Goal: Task Accomplishment & Management: Manage account settings

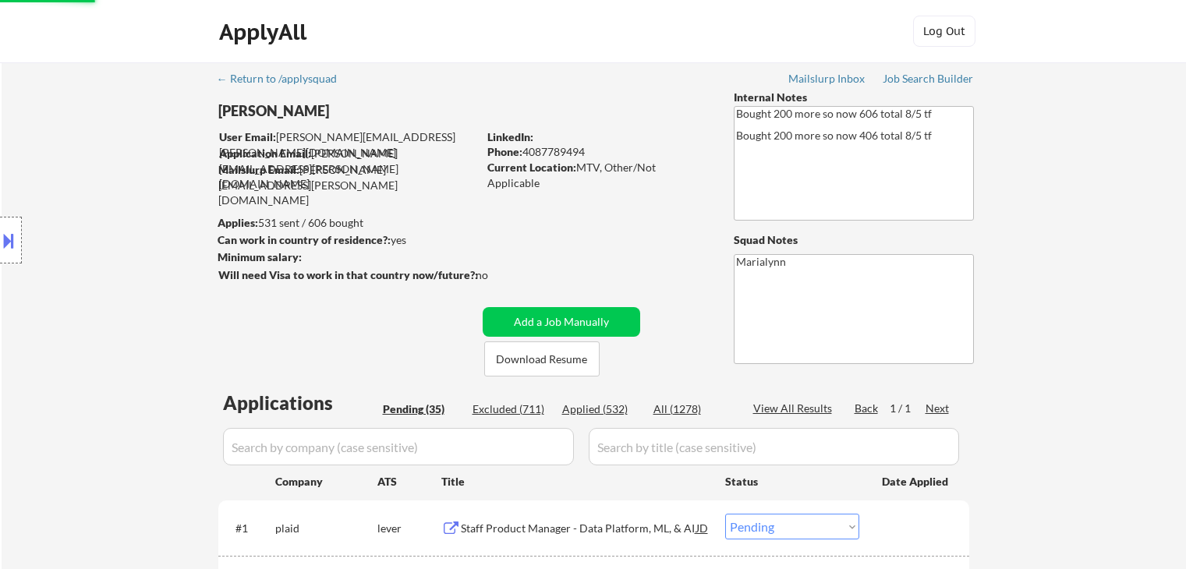
select select ""pending""
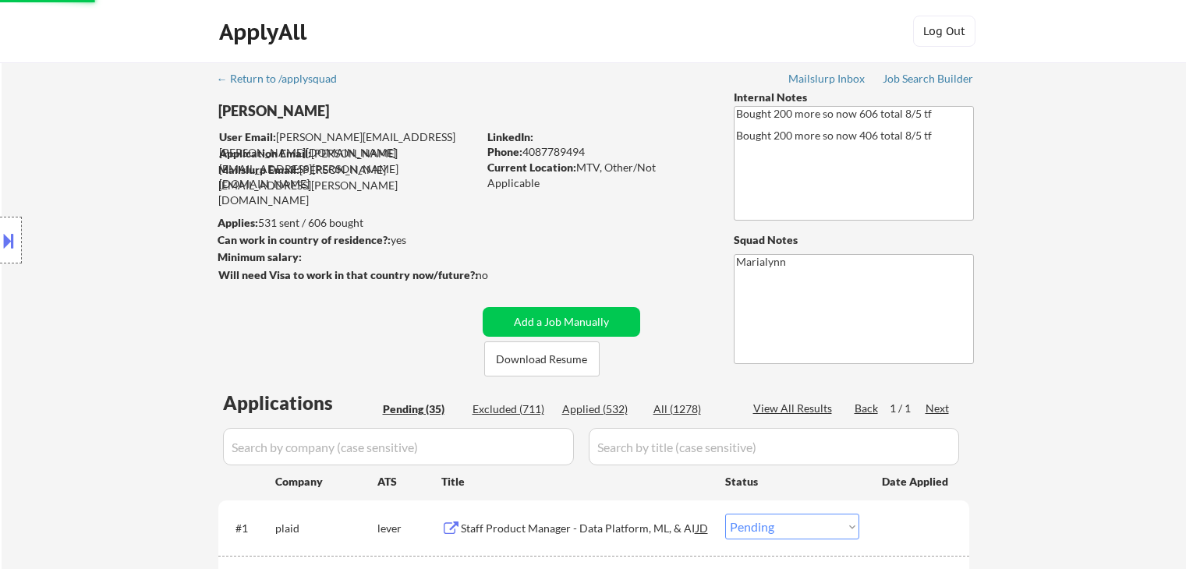
select select ""pending""
select select ""applied""
select select ""pending""
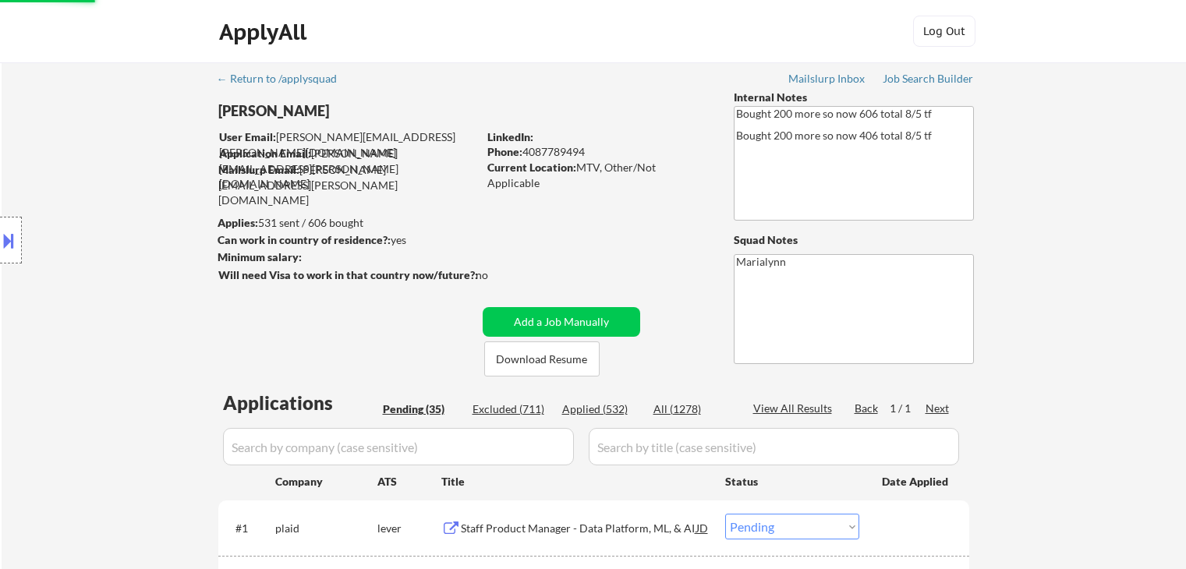
select select ""pending""
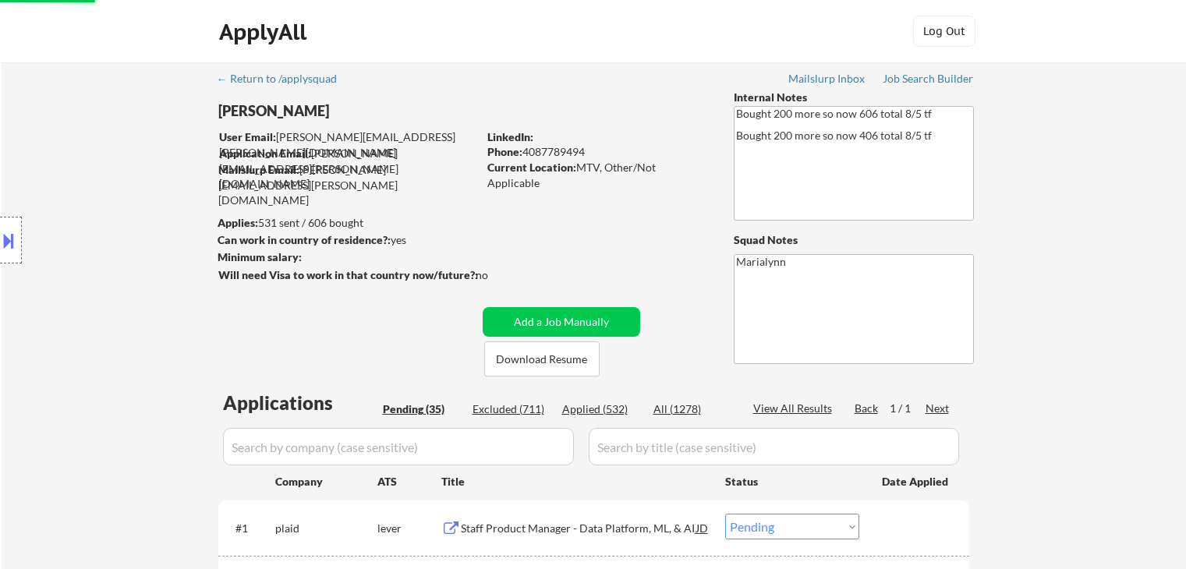
select select ""pending""
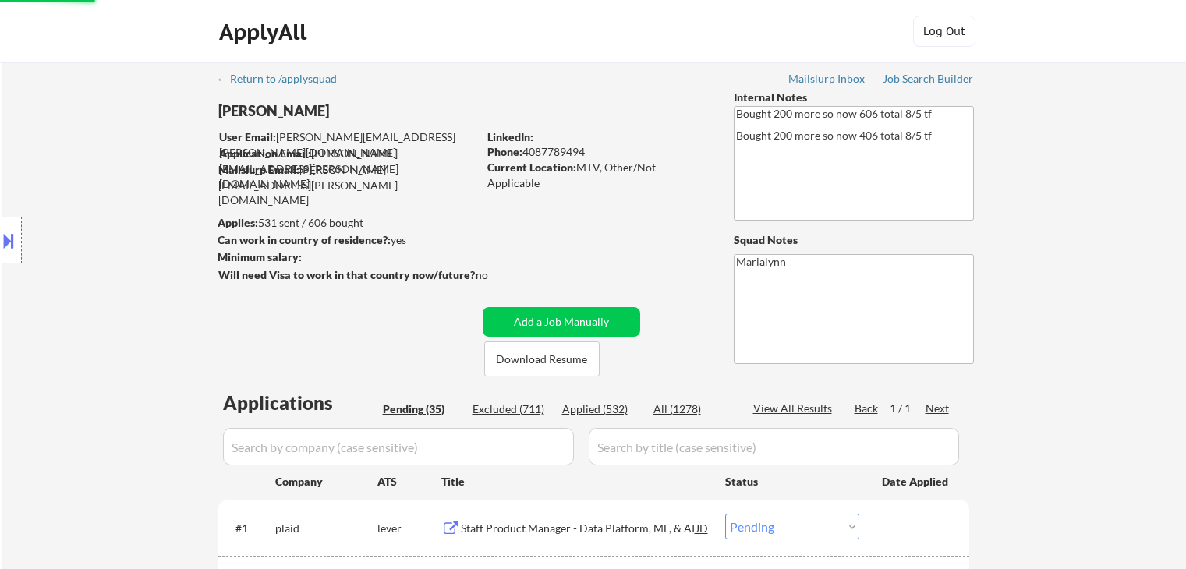
select select ""pending""
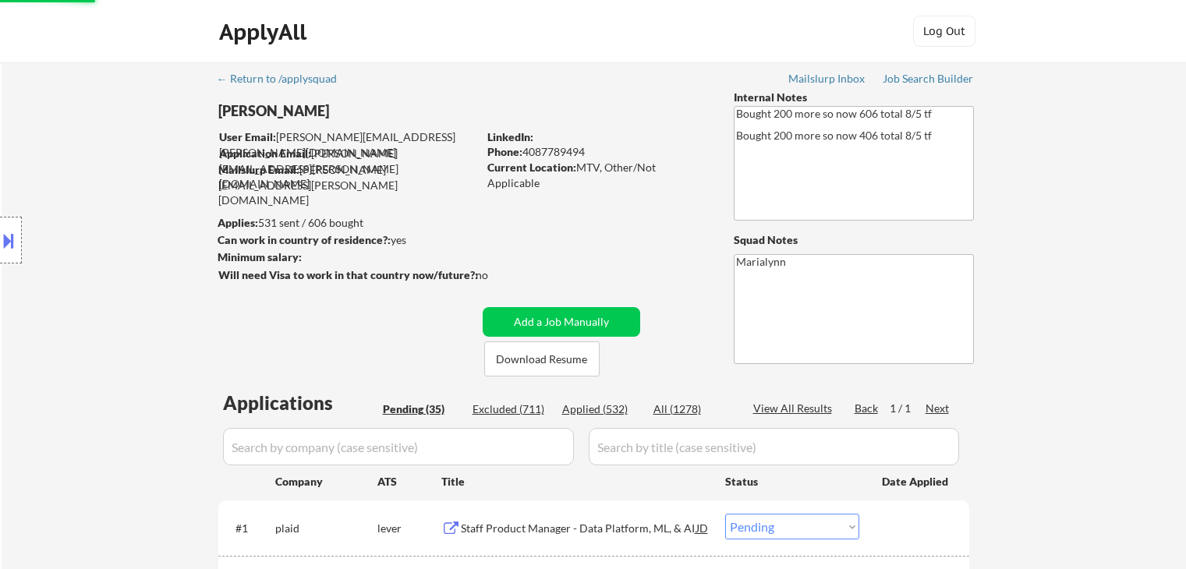
select select ""pending""
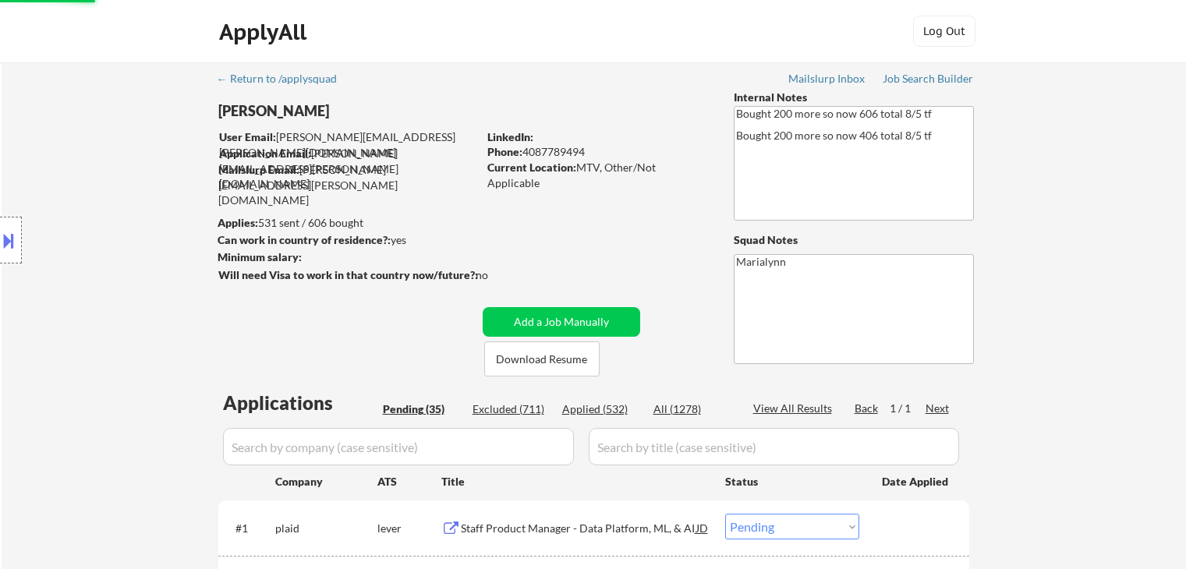
select select ""pending""
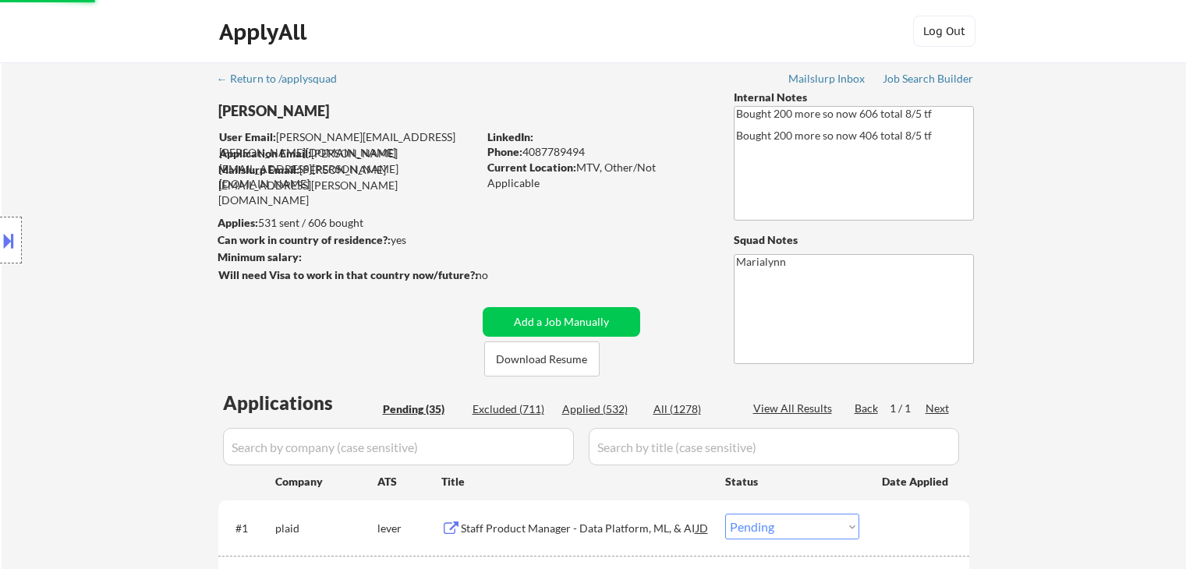
scroll to position [624, 0]
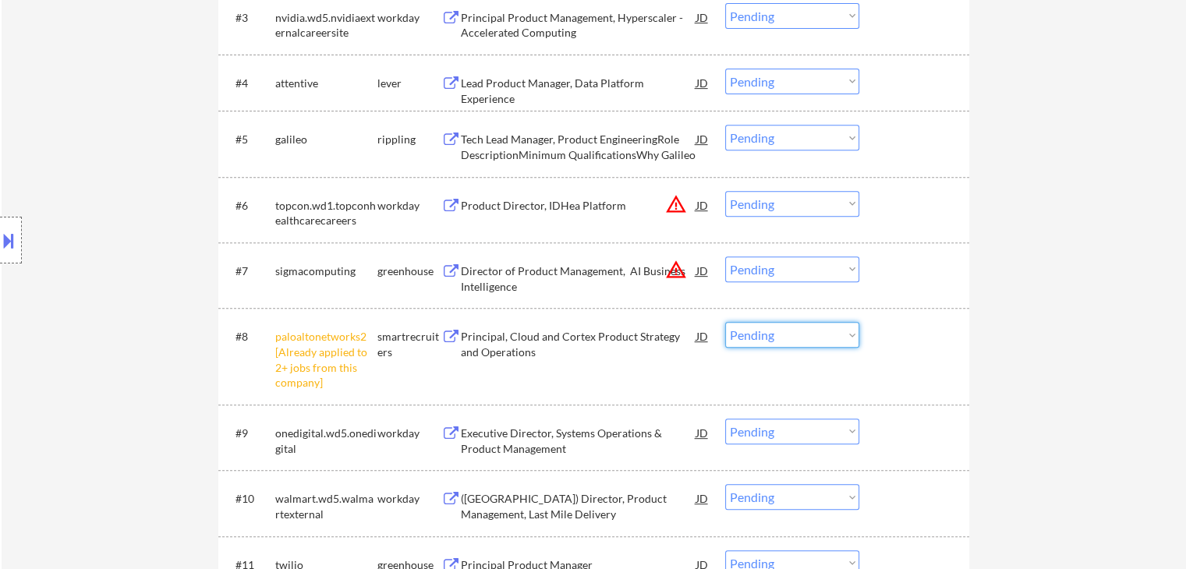
click at [777, 334] on select "Choose an option... Pending Applied Excluded (Questions) Excluded (Expired) Exc…" at bounding box center [792, 335] width 134 height 26
click at [725, 322] on select "Choose an option... Pending Applied Excluded (Questions) Excluded (Expired) Exc…" at bounding box center [792, 335] width 134 height 26
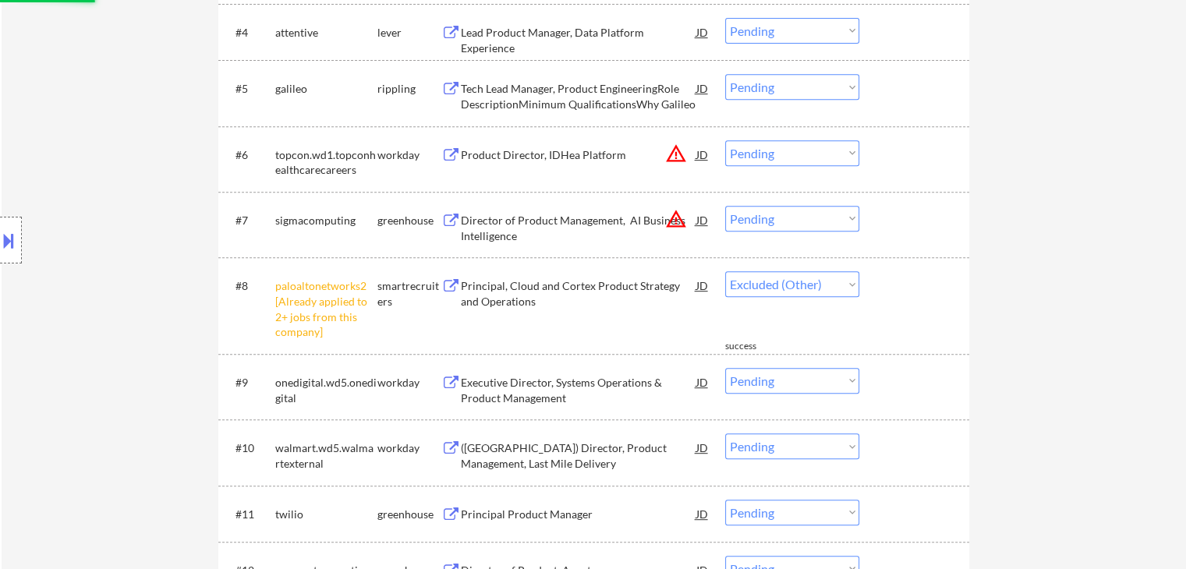
scroll to position [702, 0]
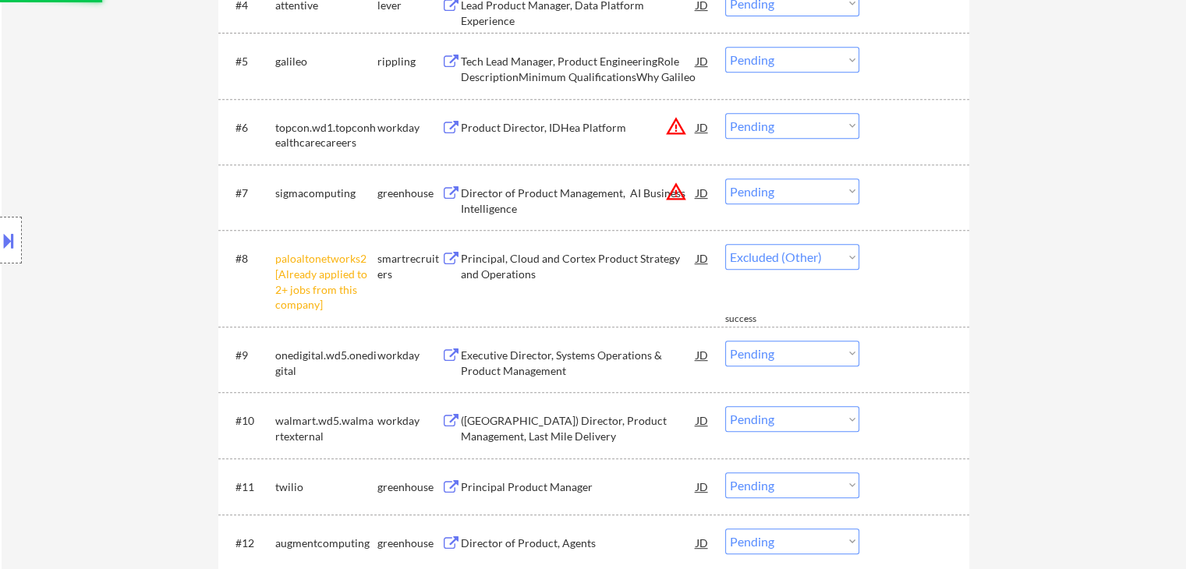
select select ""pending""
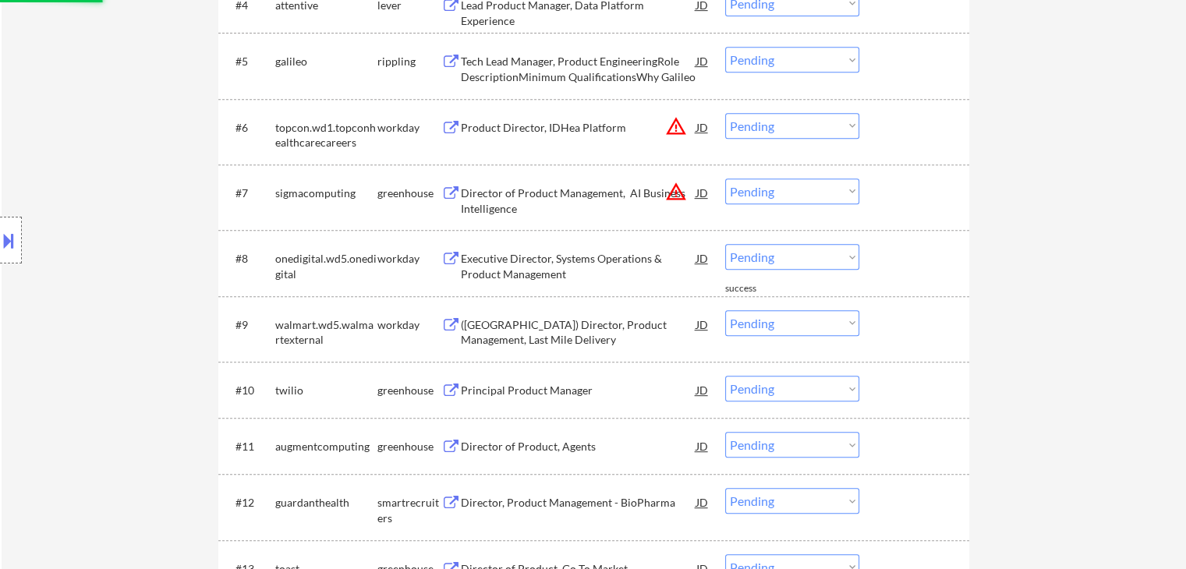
click at [612, 258] on div "Executive Director, Systems Operations & Product Management" at bounding box center [578, 266] width 235 height 30
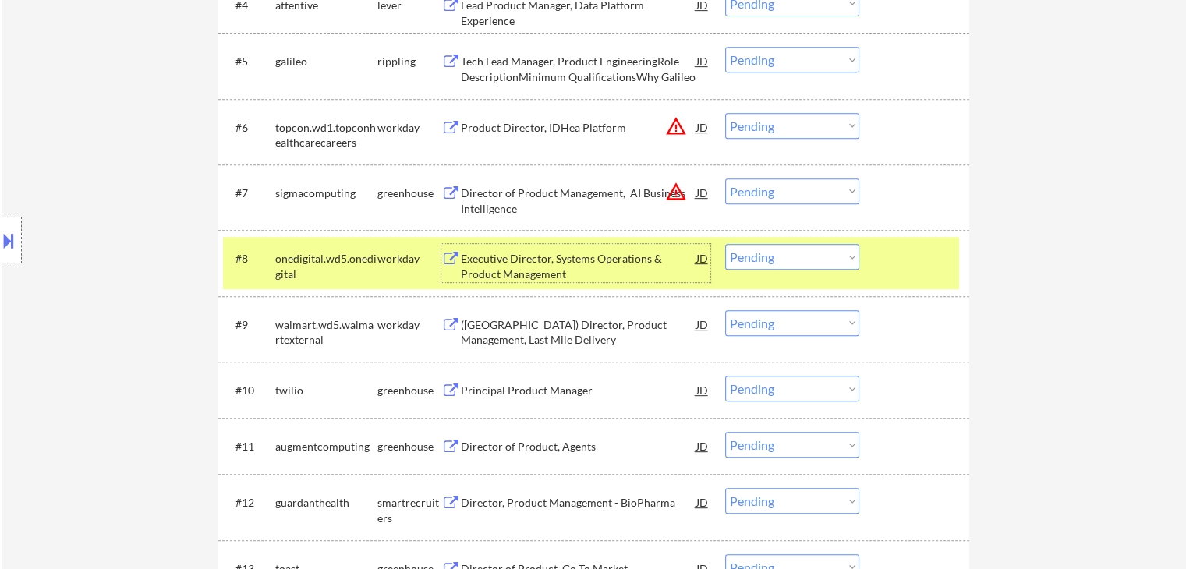
click at [412, 267] on div "workday" at bounding box center [409, 258] width 64 height 28
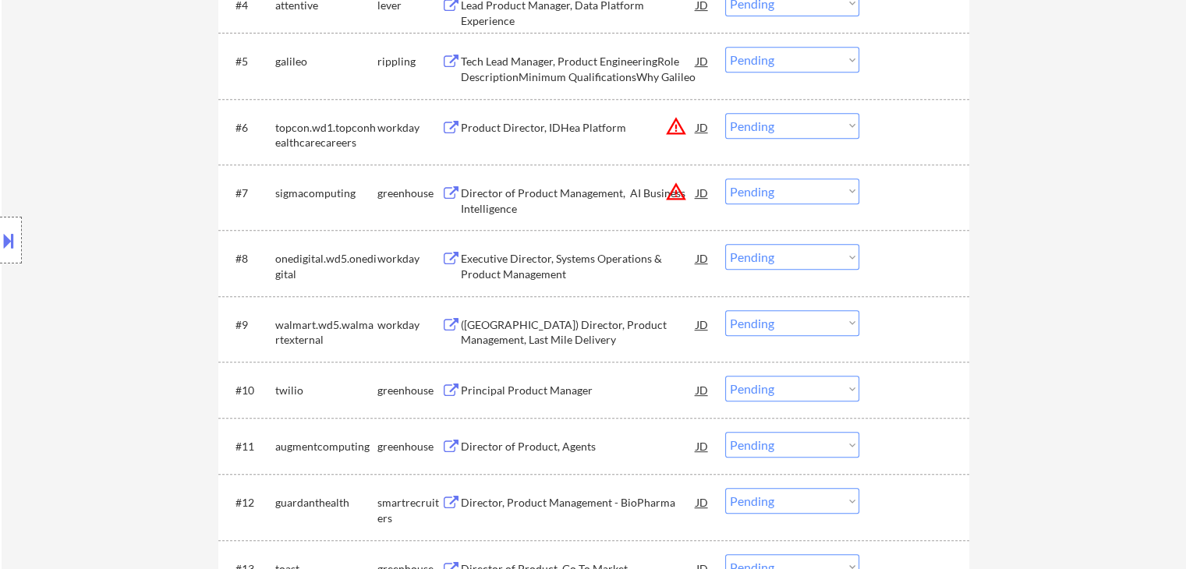
click at [511, 266] on div "Executive Director, Systems Operations & Product Management" at bounding box center [578, 266] width 235 height 30
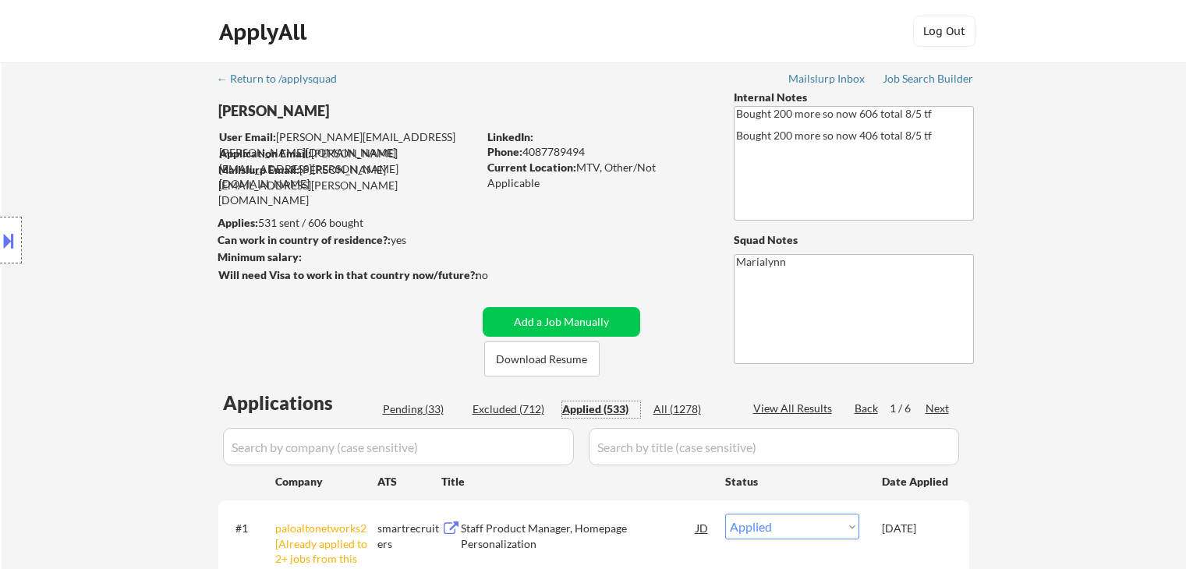
select select ""applied""
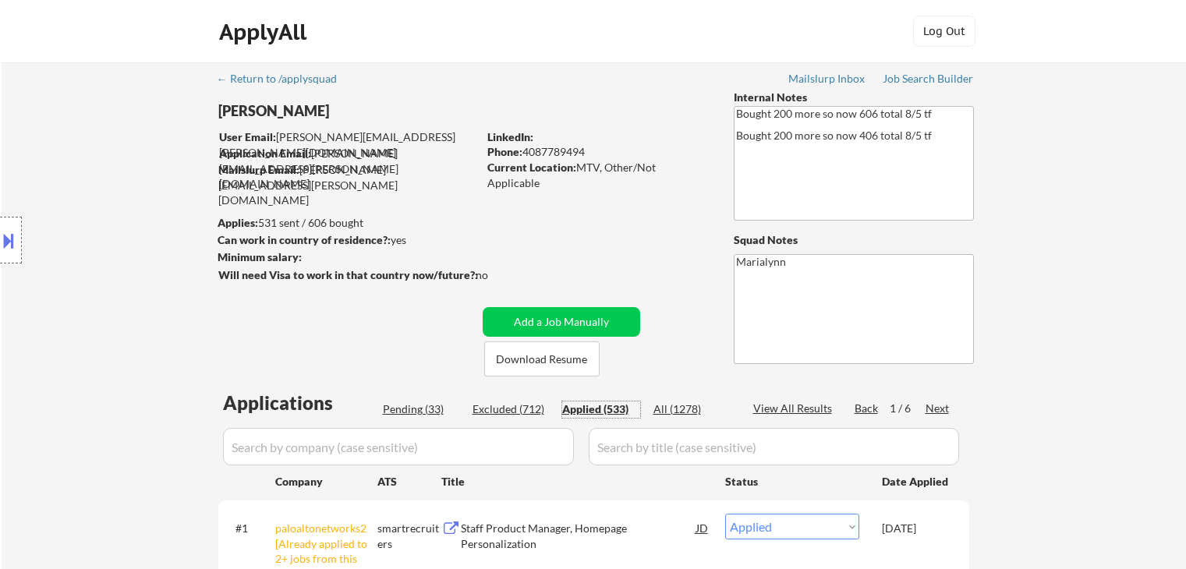
select select ""applied""
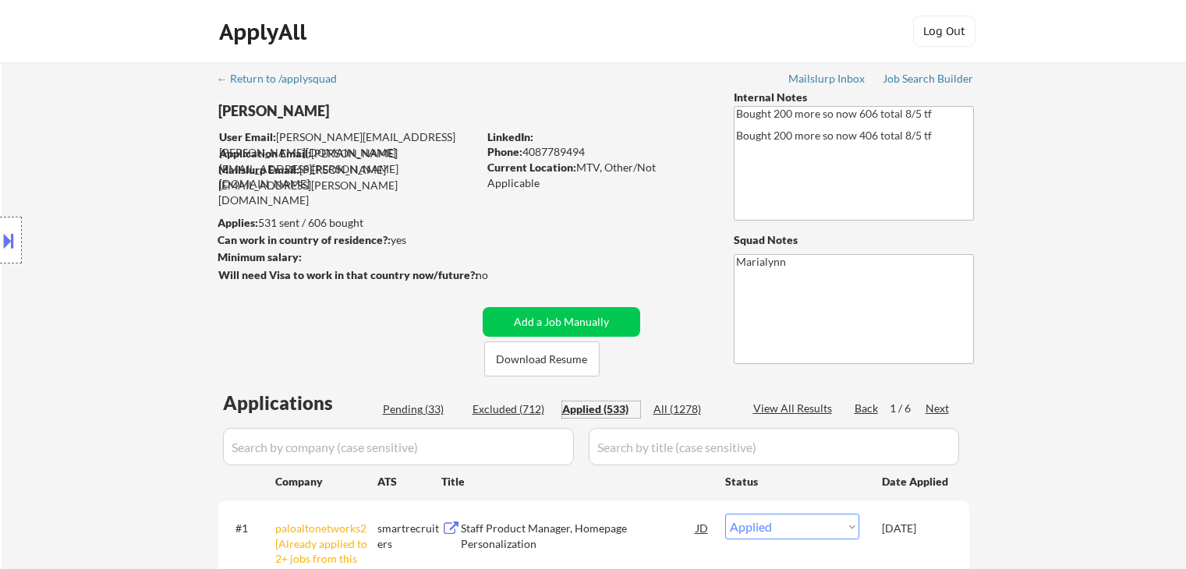
select select ""applied""
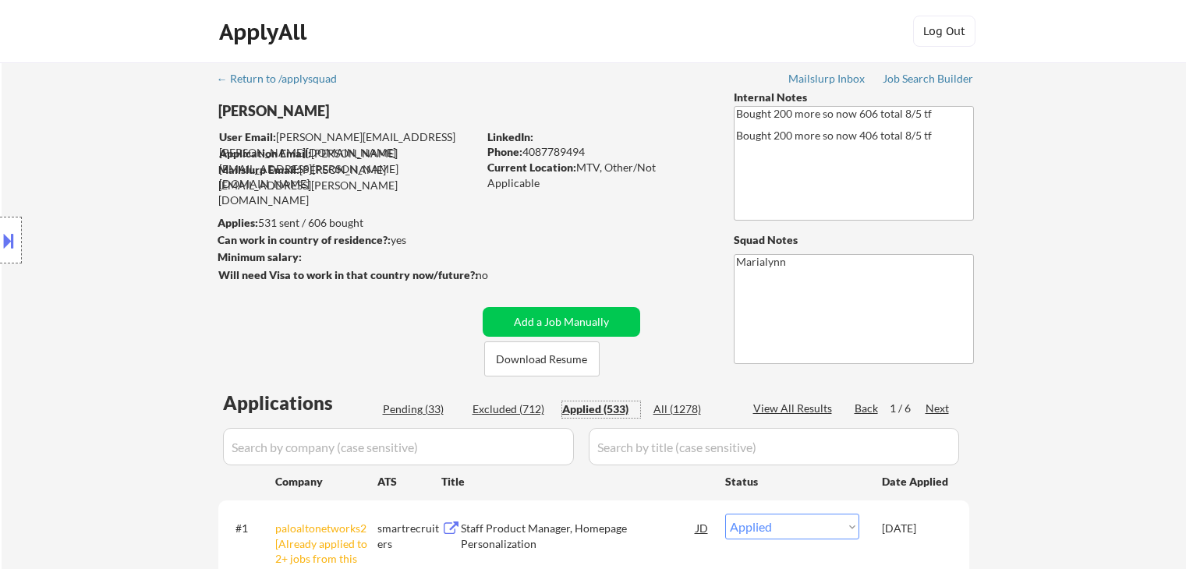
select select ""applied""
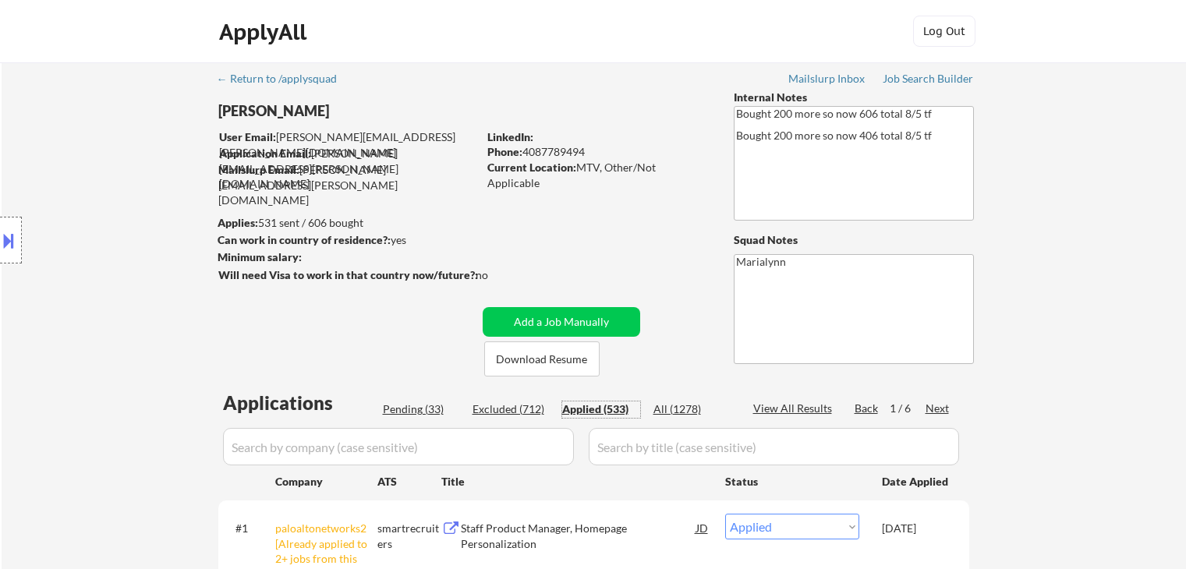
select select ""applied""
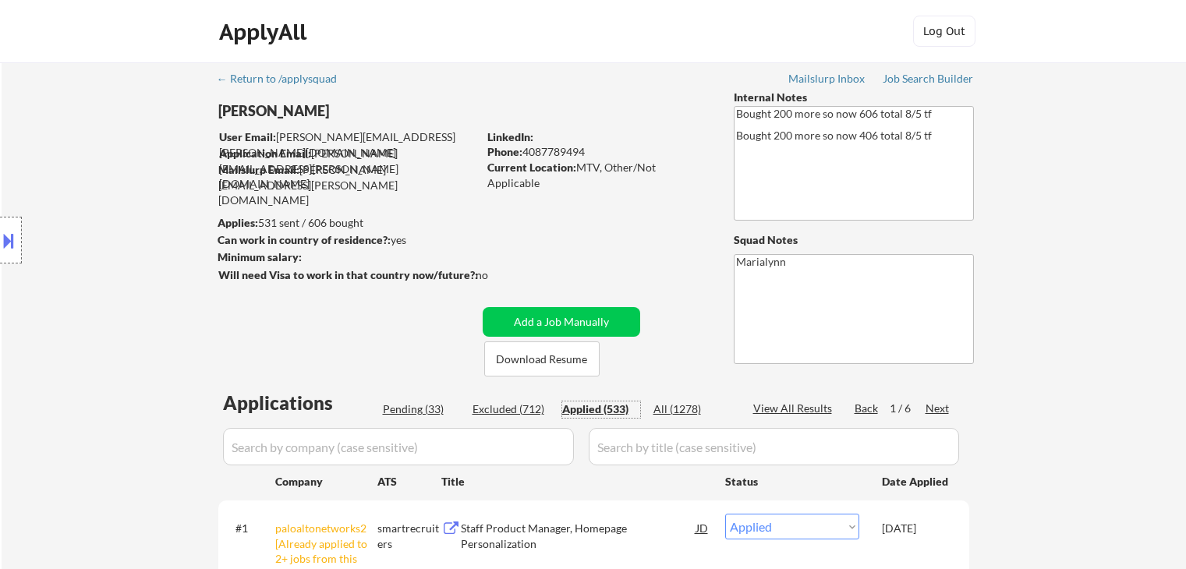
select select ""applied""
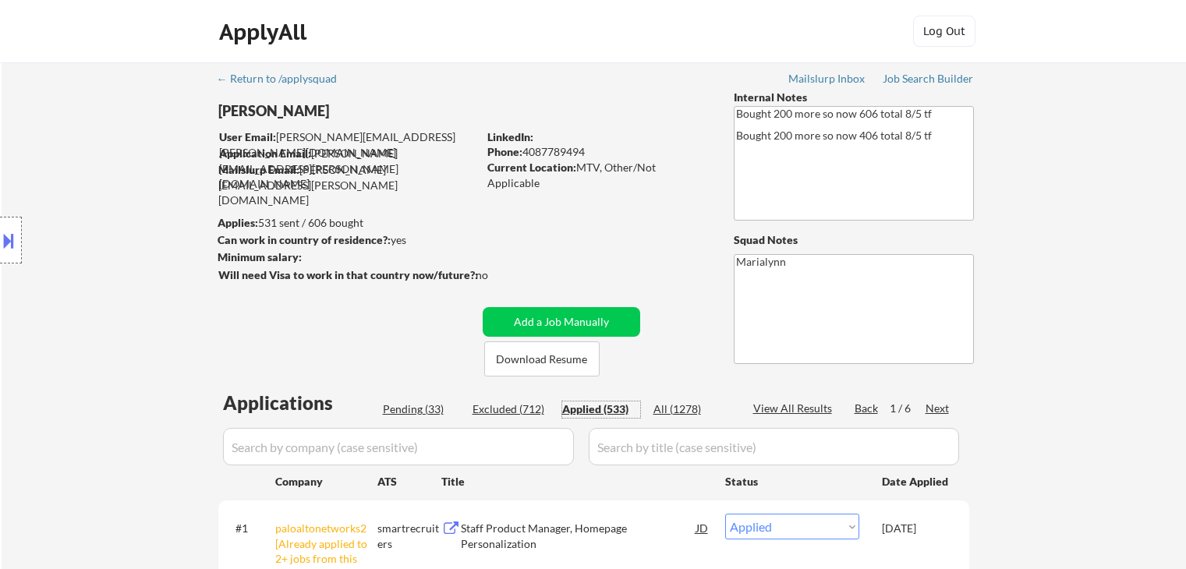
select select ""applied""
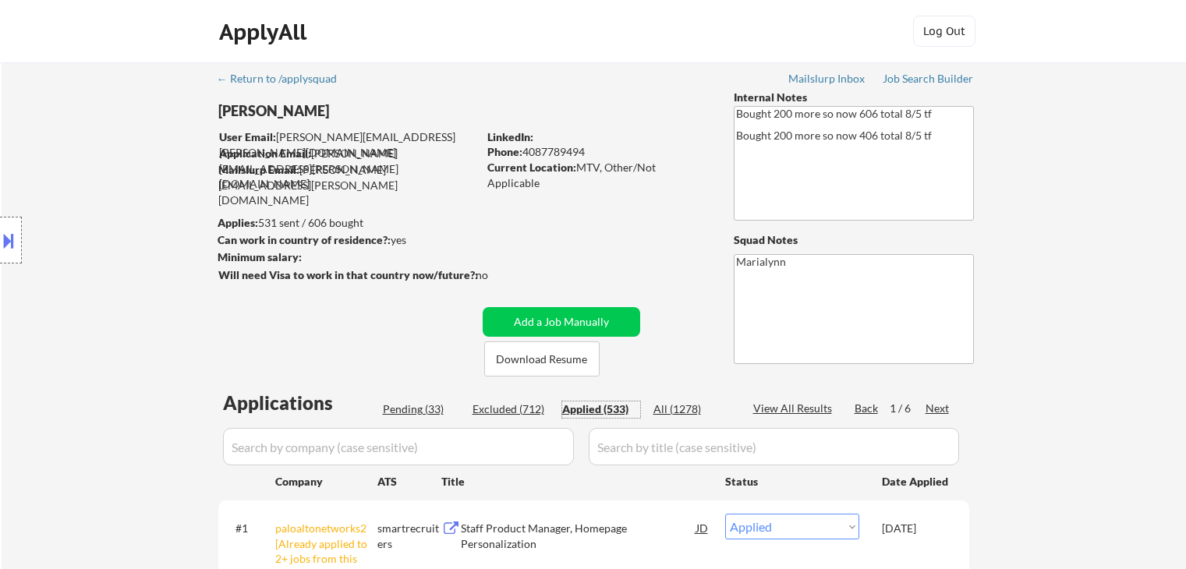
select select ""applied""
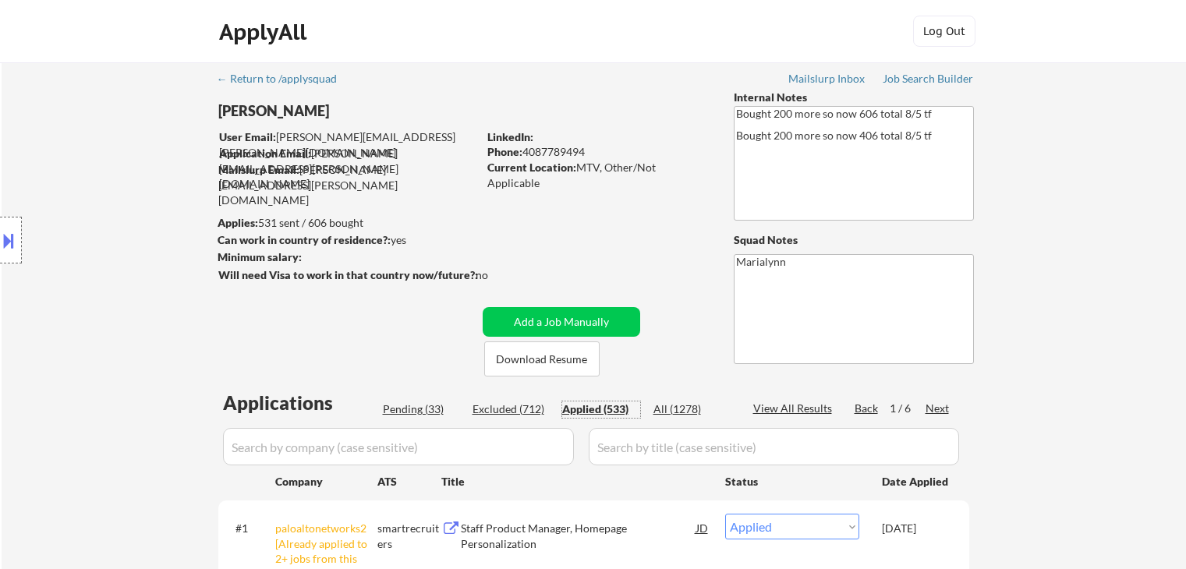
select select ""applied""
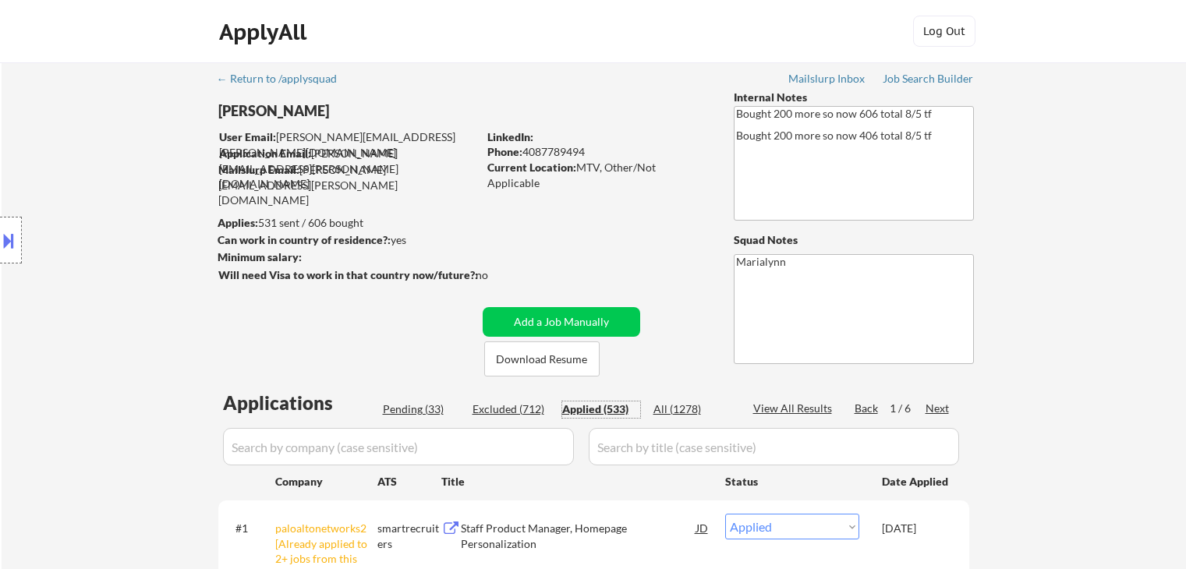
select select ""applied""
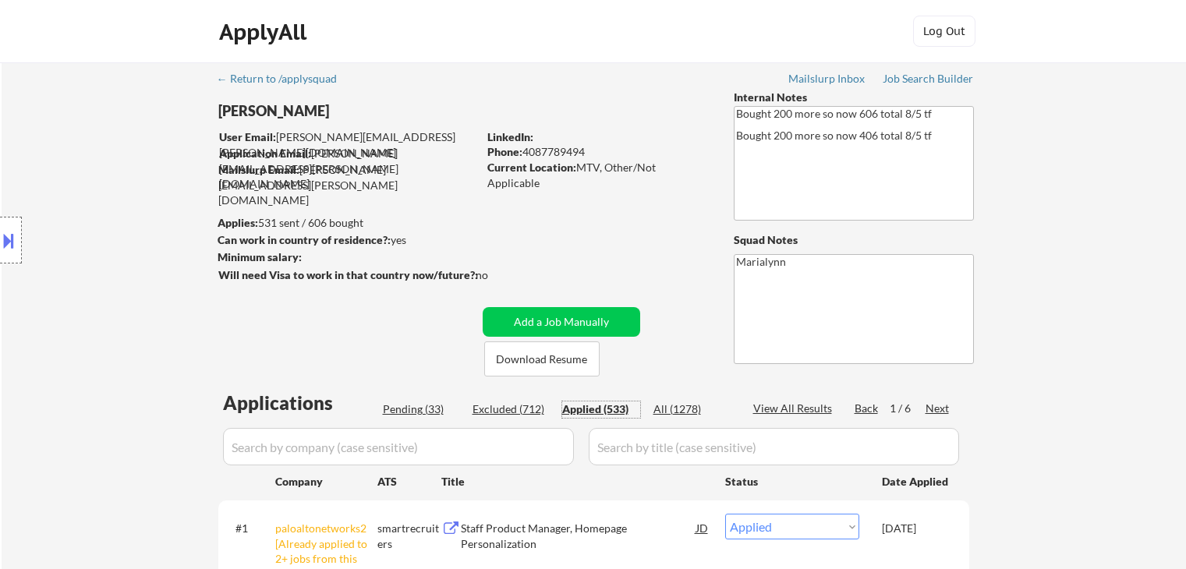
select select ""applied""
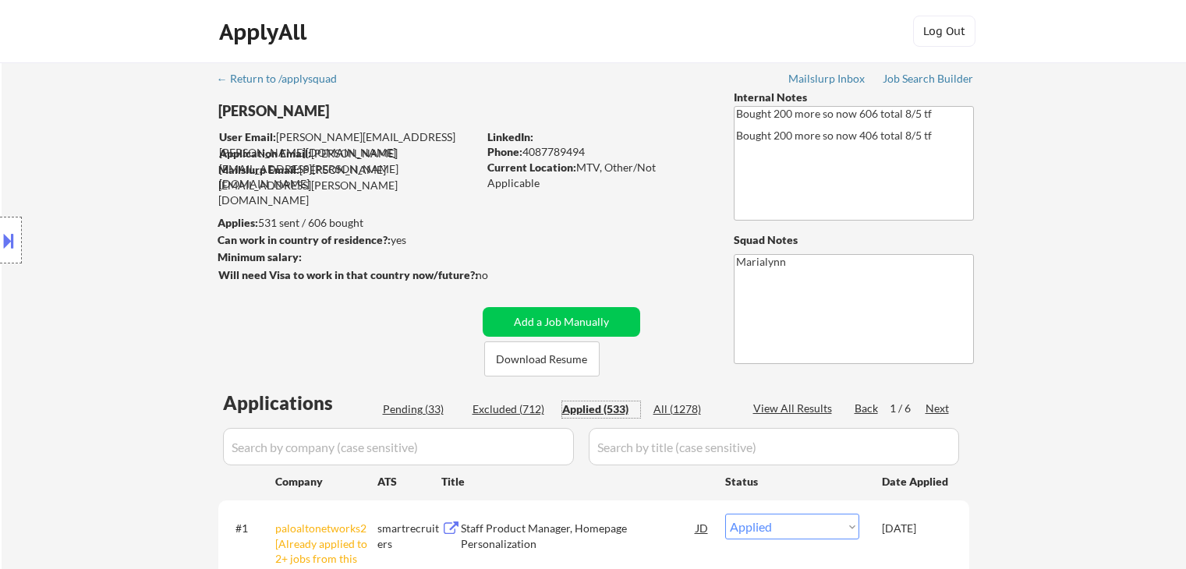
select select ""applied""
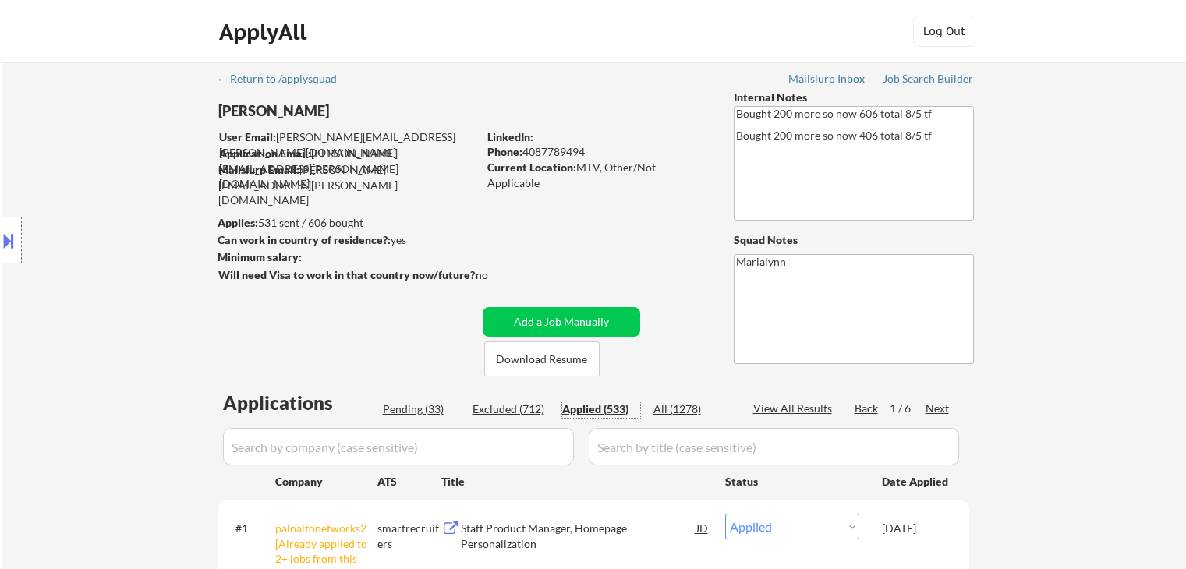
select select ""applied""
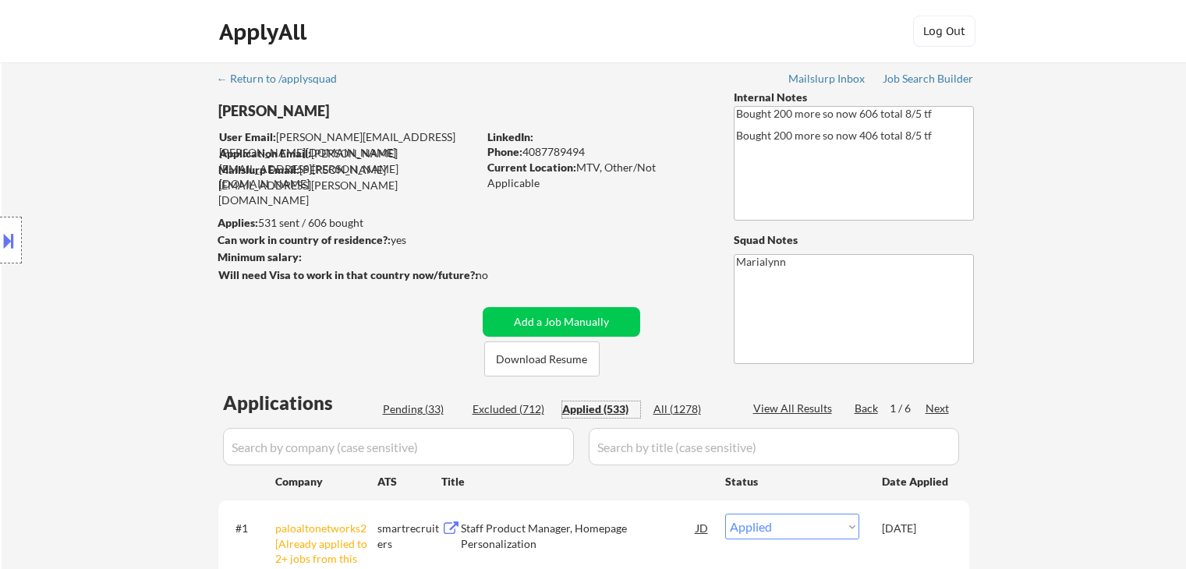
select select ""applied""
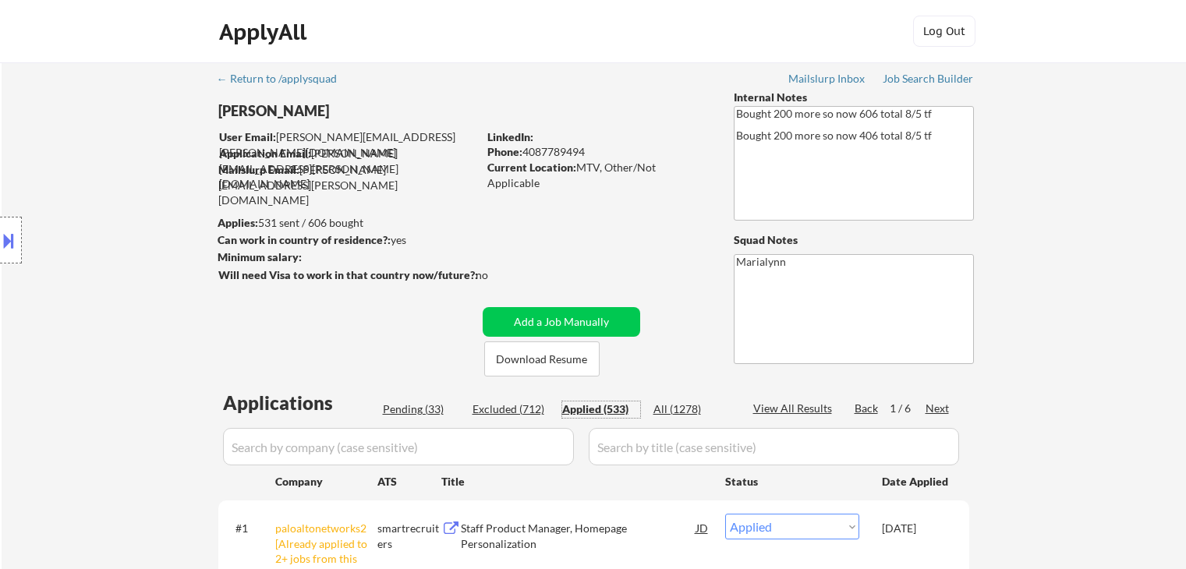
select select ""applied""
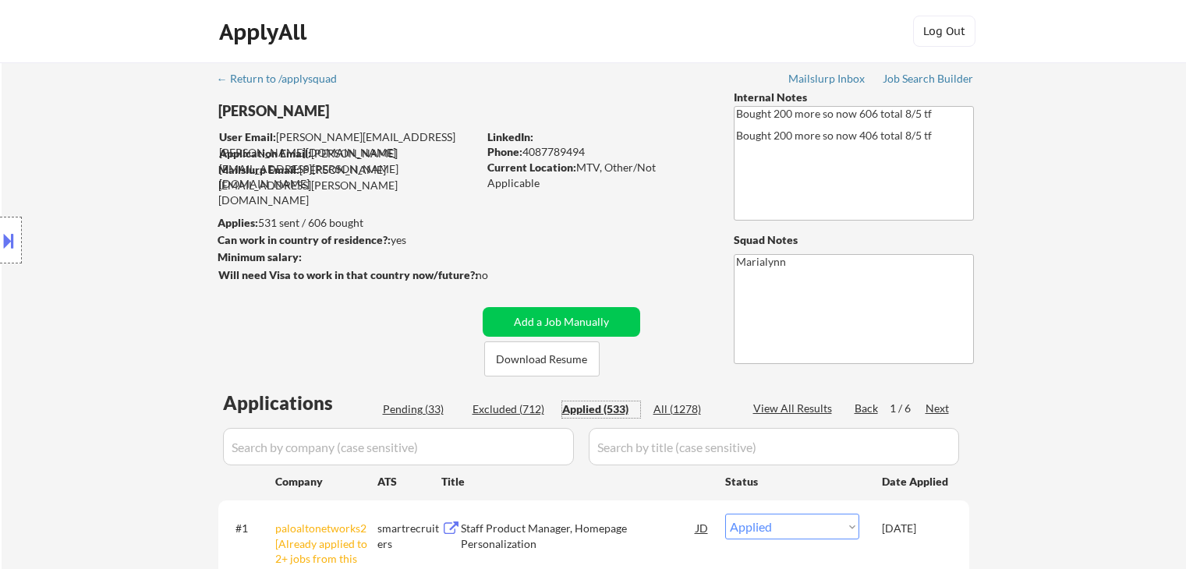
select select ""applied""
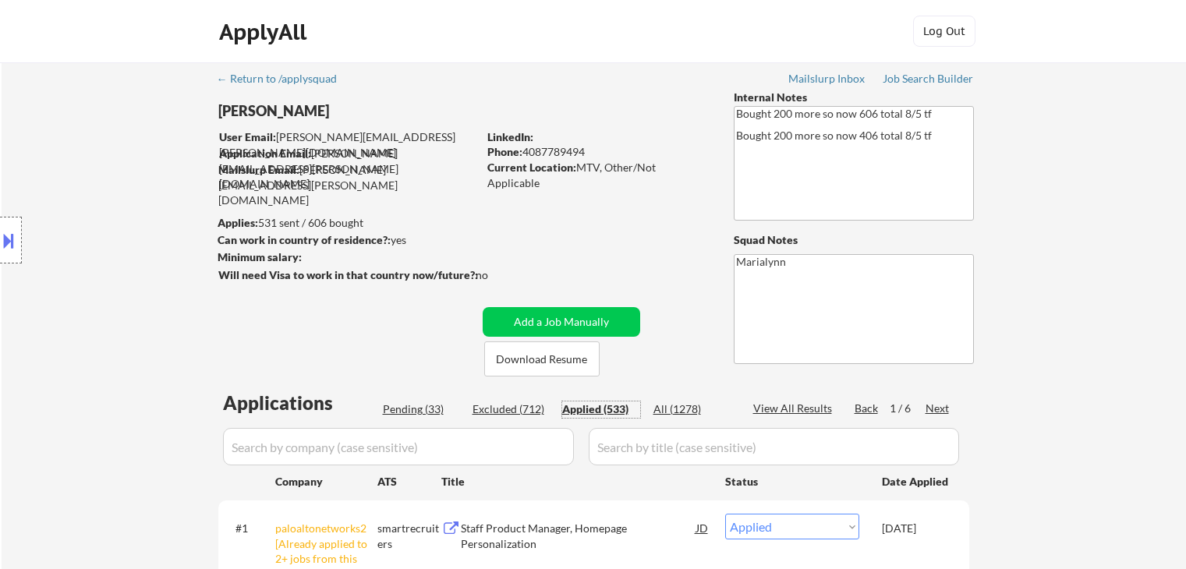
select select ""applied""
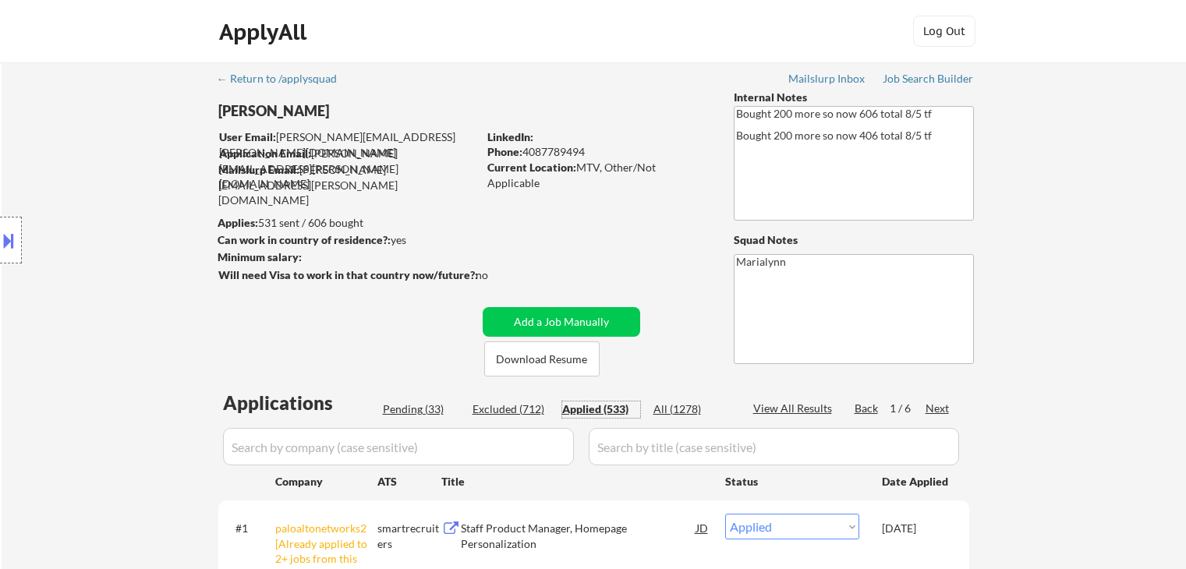
select select ""applied""
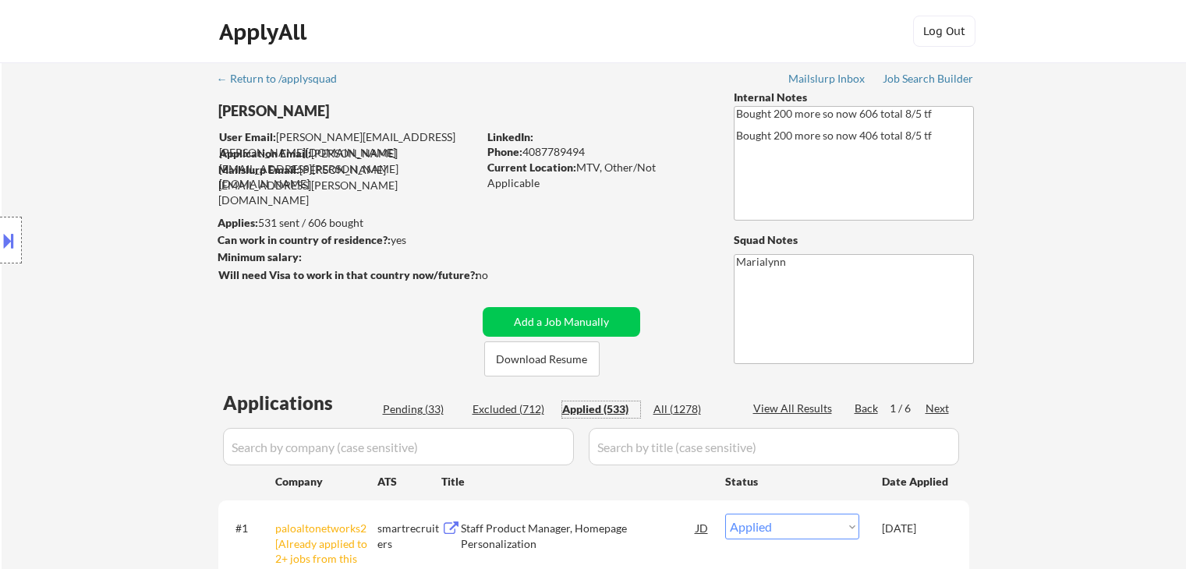
select select ""applied""
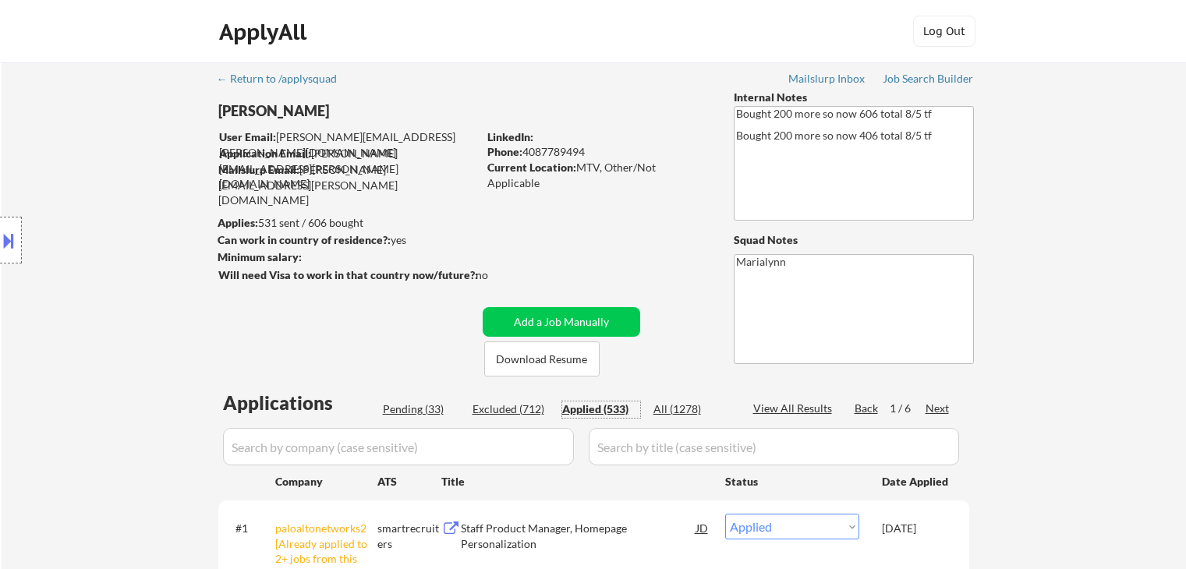
select select ""applied""
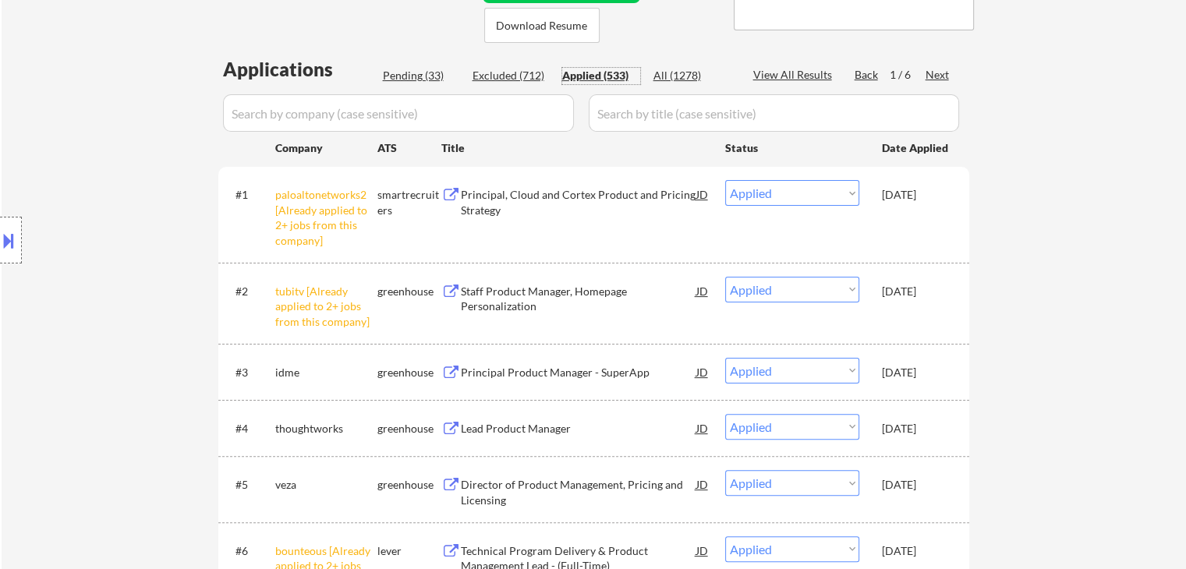
scroll to position [390, 0]
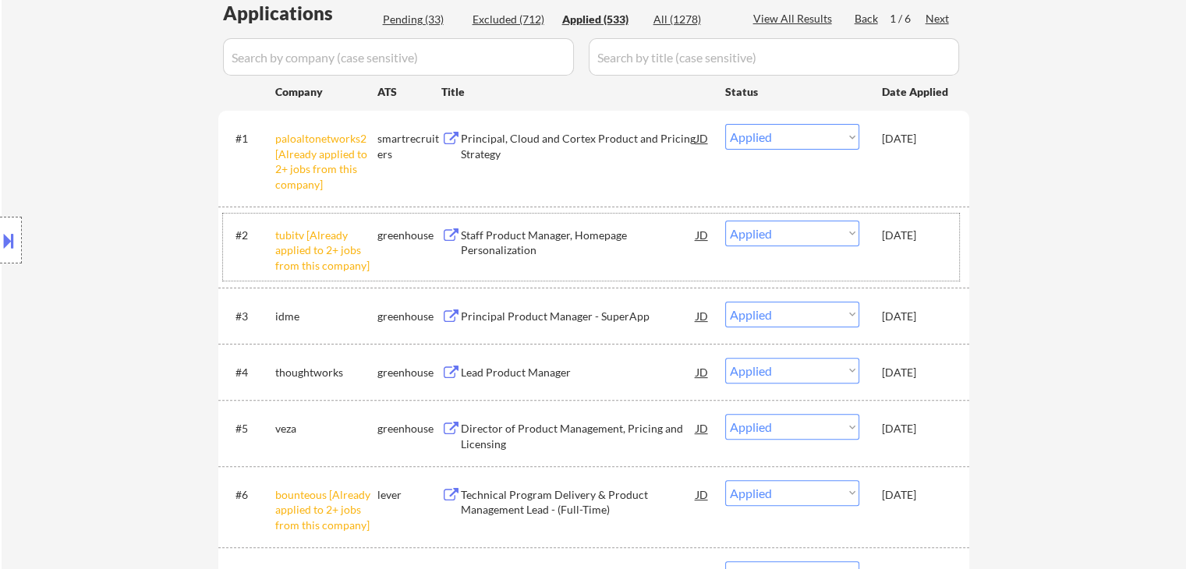
click at [897, 246] on div "[DATE]" at bounding box center [916, 235] width 69 height 28
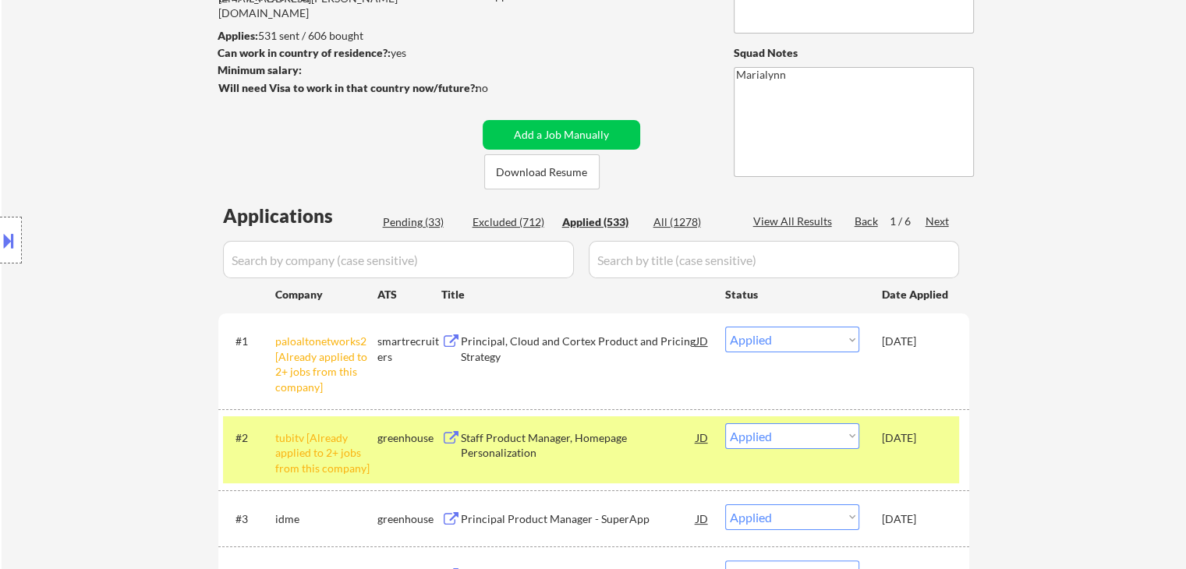
scroll to position [78, 0]
